Goal: Information Seeking & Learning: Understand process/instructions

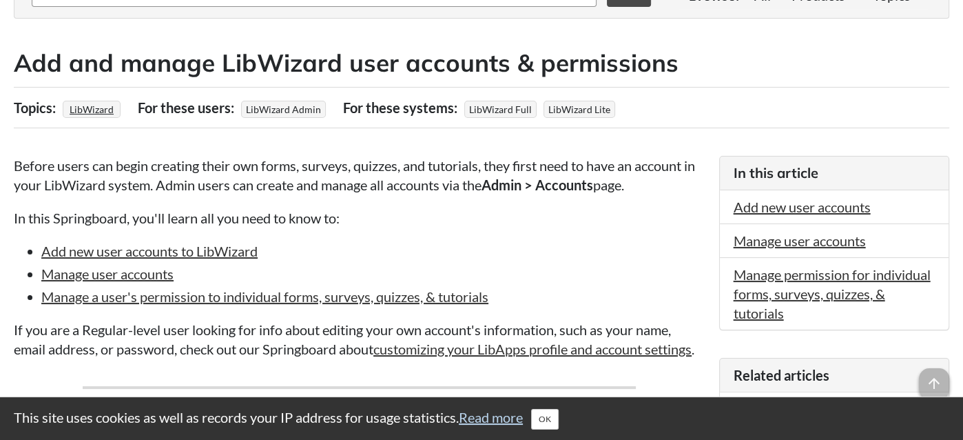
scroll to position [207, 0]
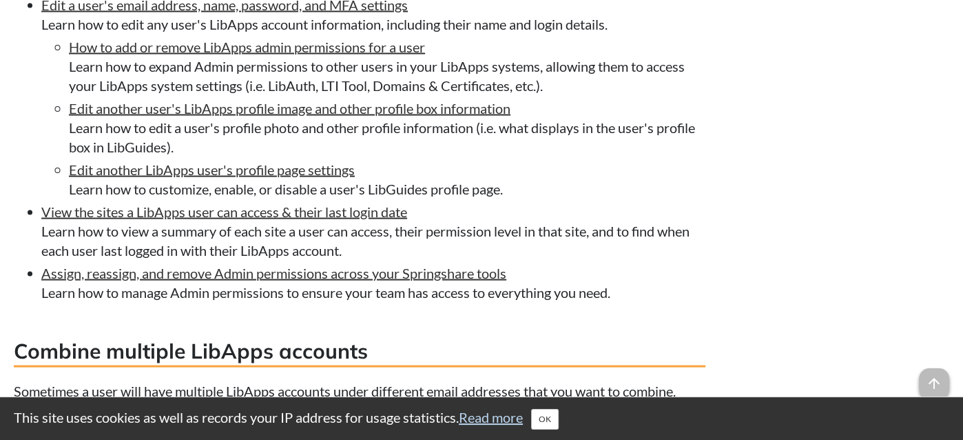
scroll to position [2471, 0]
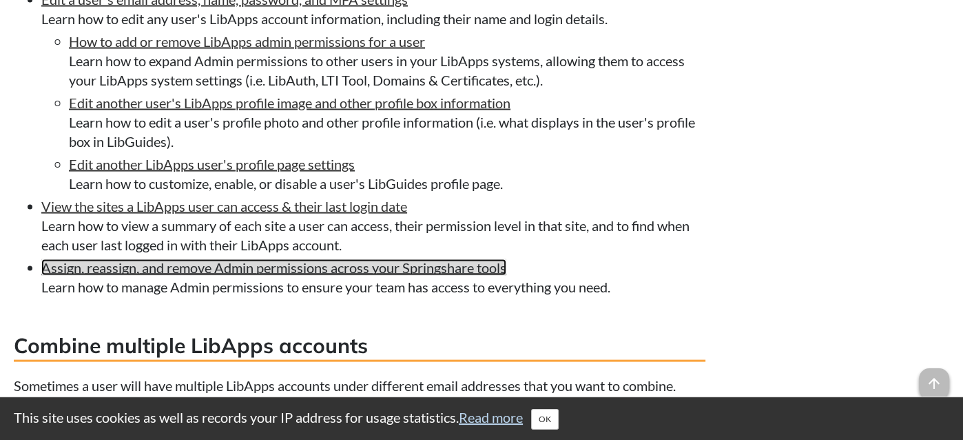
click at [368, 276] on link "Assign, reassign, and remove Admin permissions across your Springshare tools" at bounding box center [273, 267] width 465 height 17
